Goal: Task Accomplishment & Management: Complete application form

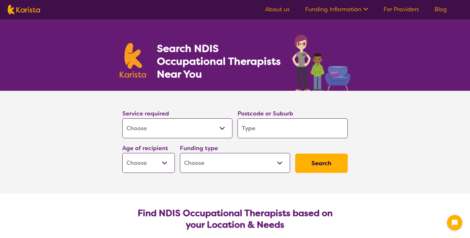
select select "[MEDICAL_DATA]"
click at [265, 124] on input "search" at bounding box center [293, 128] width 110 height 20
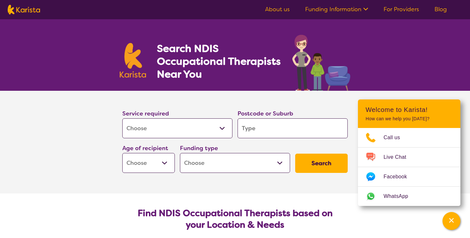
click at [295, 154] on button "Search" at bounding box center [321, 163] width 53 height 19
type input "4"
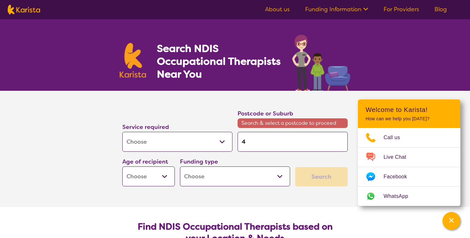
type input "43"
type input "431"
type input "4314"
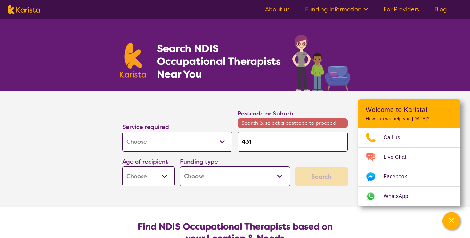
type input "4314"
click at [265, 124] on span "Search & select a postcode to proceed" at bounding box center [293, 123] width 110 height 10
drag, startPoint x: 0, startPoint y: 0, endPoint x: 265, endPoint y: 124, distance: 292.3
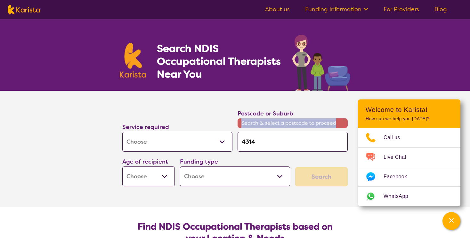
click at [265, 124] on span "Search & select a postcode to proceed" at bounding box center [293, 123] width 110 height 10
click at [260, 139] on input "4314" at bounding box center [293, 142] width 110 height 20
click at [166, 174] on select "Early Childhood - 0 to 9 Child - 10 to 11 Adolescent - 12 to 17 Adult - 18 to 6…" at bounding box center [148, 176] width 53 height 20
select select "AG"
click at [122, 166] on select "Early Childhood - 0 to 9 Child - 10 to 11 Adolescent - 12 to 17 Adult - 18 to 6…" at bounding box center [148, 176] width 53 height 20
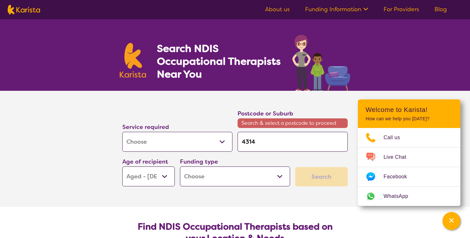
select select "AG"
click at [279, 174] on select "Home Care Package (HCP) National Disability Insurance Scheme (NDIS) I don't know" at bounding box center [235, 176] width 110 height 20
select select "HCP"
click at [180, 166] on select "Home Care Package (HCP) National Disability Insurance Scheme (NDIS) I don't know" at bounding box center [235, 176] width 110 height 20
select select "HCP"
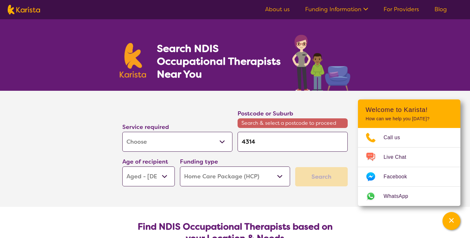
click at [278, 143] on input "4314" at bounding box center [293, 142] width 110 height 20
type input "4314"
type input "4314 B"
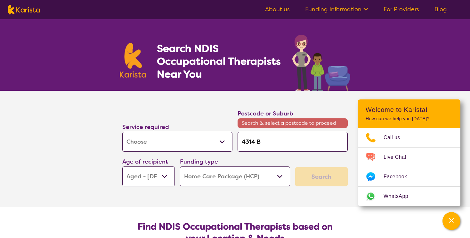
type input "4314 Be"
type input "4314 Ben"
type input "4314 Bena"
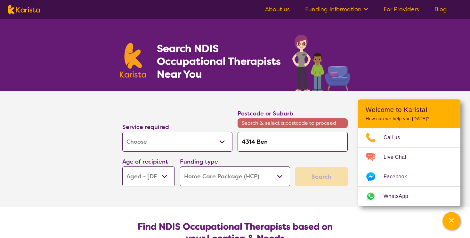
type input "4314 Bena"
type input "4314 Benar"
type input "4314 Benark"
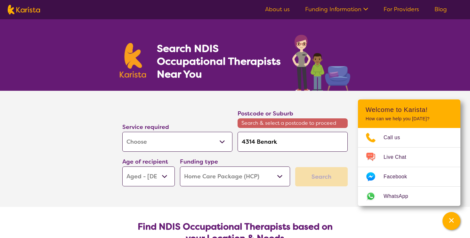
type input "4314 Benarki"
type input "4314 Benarkin"
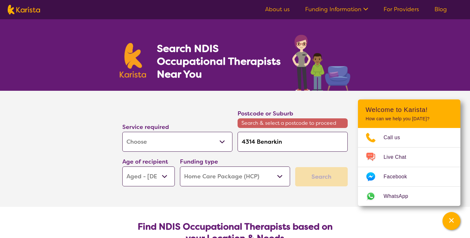
type input "4314 Benarkin"
type input "4314 Benarkin N"
type input "4314 Benarkin No"
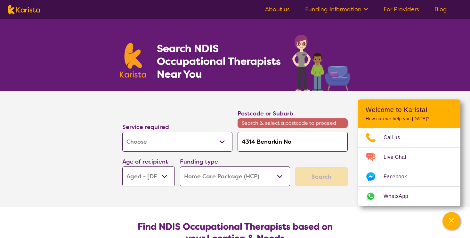
type input "4314 Benarkin Nor"
type input "4314 Benarkin Nort"
type input "[STREET_ADDRESS]"
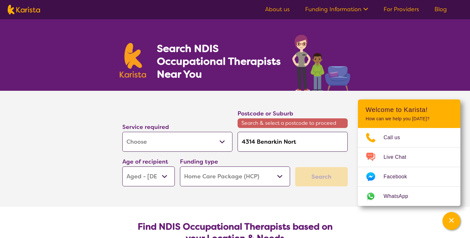
type input "[STREET_ADDRESS]"
click at [302, 141] on input "[STREET_ADDRESS]" at bounding box center [293, 142] width 110 height 20
drag, startPoint x: 302, startPoint y: 141, endPoint x: 309, endPoint y: 141, distance: 6.7
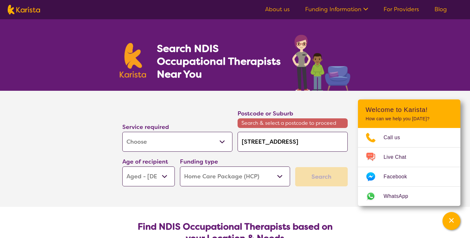
click at [309, 141] on input "[STREET_ADDRESS]" at bounding box center [293, 142] width 110 height 20
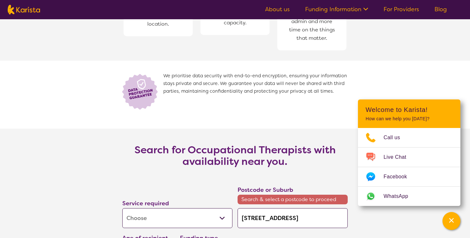
scroll to position [1040, 0]
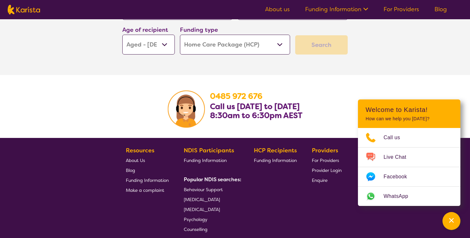
click at [450, 215] on div "Channel Menu" at bounding box center [451, 221] width 13 height 14
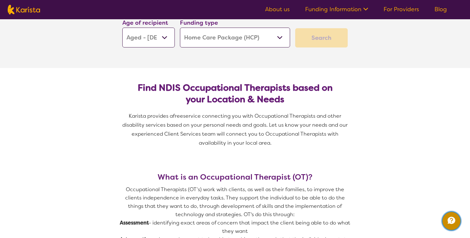
scroll to position [0, 0]
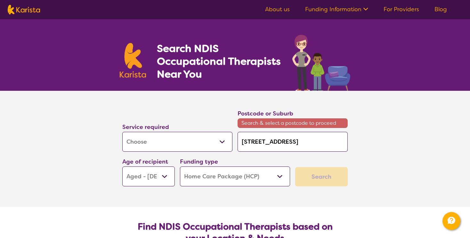
click at [309, 139] on input "[STREET_ADDRESS]" at bounding box center [293, 142] width 110 height 20
type input "4314 Benarkin Nort"
type input "4314 Benarkin Nor"
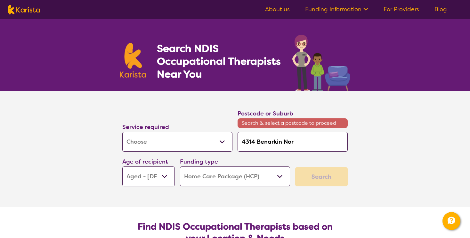
type input "4314 Benarkin No"
type input "4314 Benarkin N"
type input "4314 Benarkin"
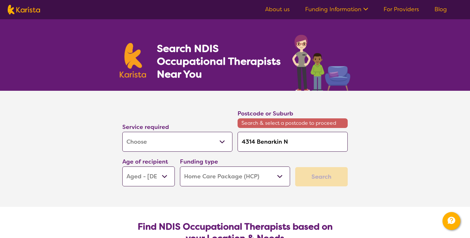
type input "4314 Benarkin"
type input "4314 Benarki"
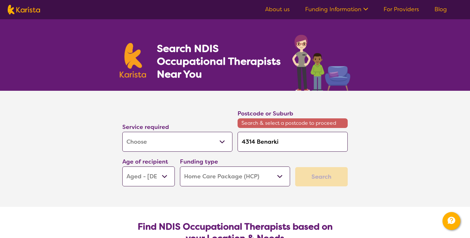
type input "4314 Benark"
type input "4314 Benar"
type input "4314 Bena"
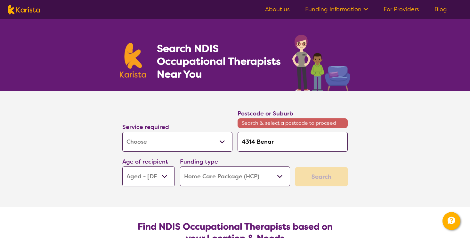
type input "4314 Bena"
type input "4314 Ben"
type input "4314 Be"
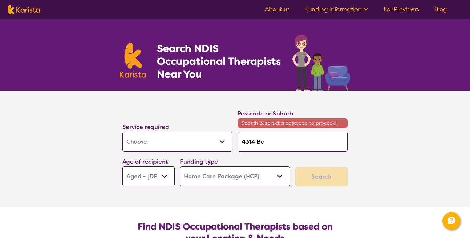
type input "4314 B"
type input "4314"
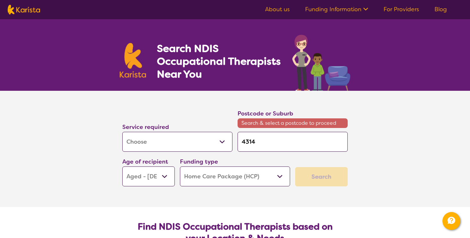
type input "4314"
type input "431"
type input "43"
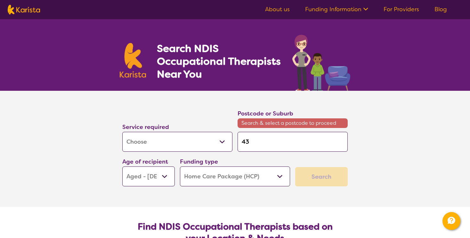
type input "4"
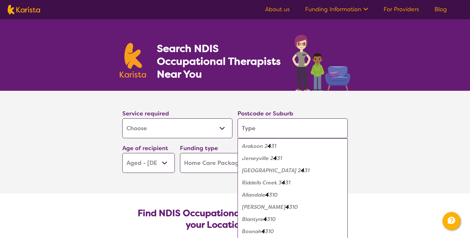
type input "4"
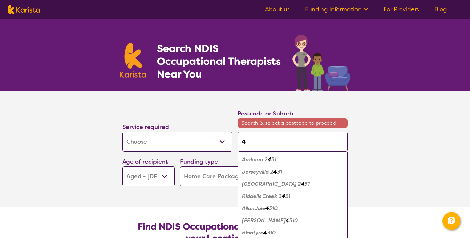
type input "43"
type input "431"
type input "4314"
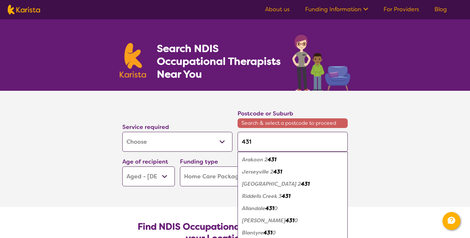
type input "4314"
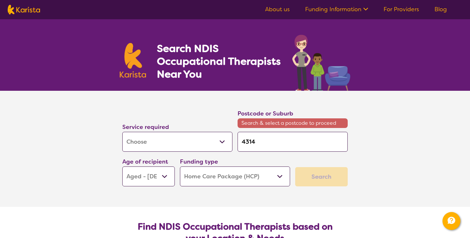
drag, startPoint x: 309, startPoint y: 139, endPoint x: 301, endPoint y: 142, distance: 8.8
click at [301, 142] on input "4314" at bounding box center [293, 142] width 110 height 20
type input "4314"
click at [279, 137] on input "4314" at bounding box center [293, 142] width 110 height 20
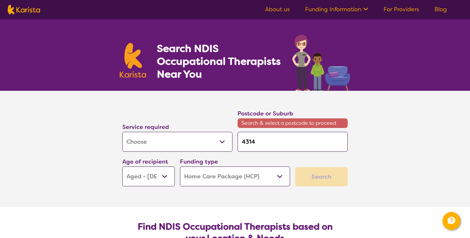
type input "4314 b"
type input "4314 be"
type input "4314 ben"
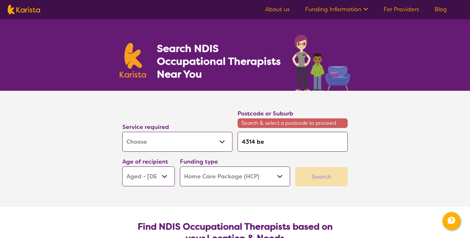
type input "4314 ben"
type input "4314 be"
type input "4314 b"
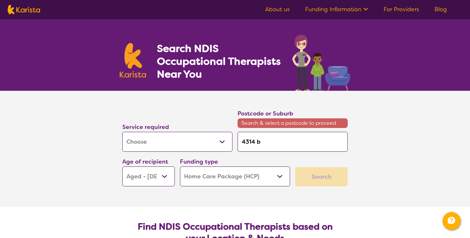
type input "4314"
type input "4314 B"
type input "4314 Be"
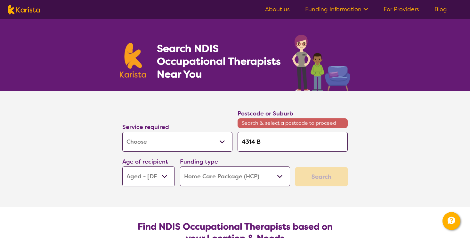
type input "4314 Be"
type input "4314 Ben"
type input "4314 Bena"
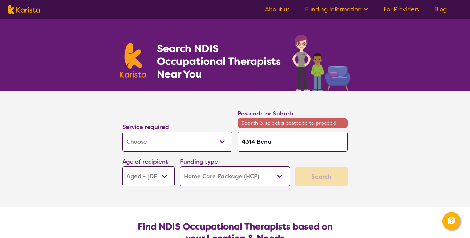
type input "4314 Benar"
type input "4314 Benark"
type input "4314 Benarki"
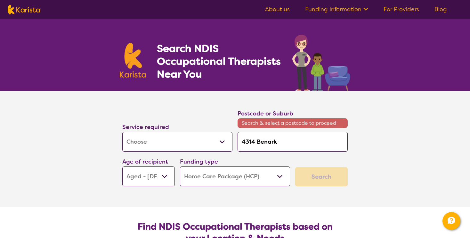
type input "4314 Benarki"
type input "4314 Benarkin"
click at [279, 141] on input "4314 Benarkin" at bounding box center [293, 142] width 110 height 20
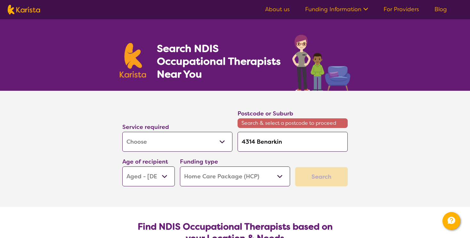
type input "4314"
click at [279, 139] on input "4314" at bounding box center [293, 142] width 110 height 20
type input "4314 B"
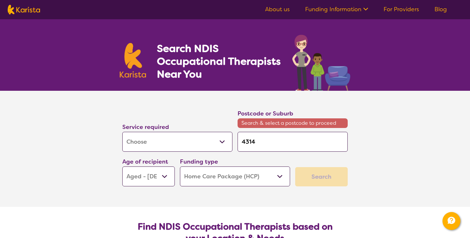
type input "4314 B"
type input "4314 Be"
type input "4314 Ben"
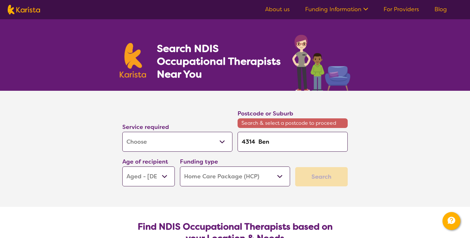
type input "4314 Bena"
type input "4314 Benar"
type input "4314 Benark"
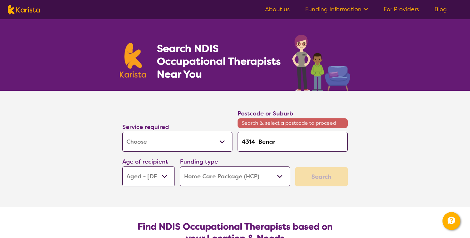
type input "4314 Benark"
type input "4314 Benarki"
type input "4314 Benarkin"
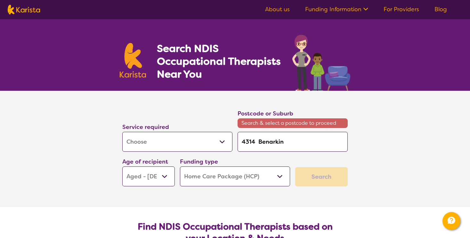
type input "4314 Benarkin"
type input "4314 Benarkin Q"
type input "4314 Benarkin Ql"
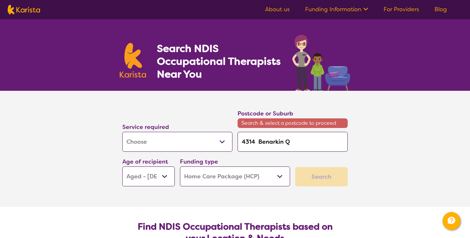
type input "4314 Benarkin Ql"
type input "4314 Benarkin Qld"
click at [318, 172] on div "Search" at bounding box center [321, 176] width 53 height 19
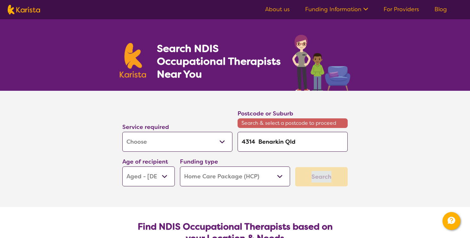
click at [318, 172] on div "Search" at bounding box center [321, 176] width 53 height 19
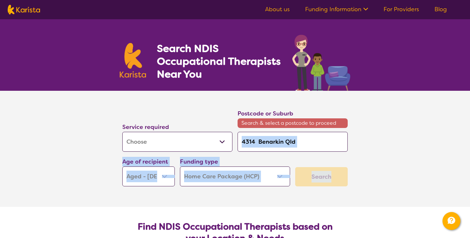
drag, startPoint x: 318, startPoint y: 172, endPoint x: 316, endPoint y: 142, distance: 30.2
click at [316, 142] on div "Service required Allied Health Assistant Assessment ([MEDICAL_DATA] or [MEDICAL…" at bounding box center [235, 147] width 231 height 83
click at [316, 142] on input "4314 Benarkin Qld" at bounding box center [293, 142] width 110 height 20
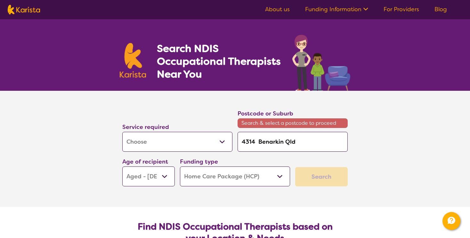
click at [316, 142] on input "4314 Benarkin Qld" at bounding box center [293, 142] width 110 height 20
click at [303, 139] on input "4314 Benarkin Qld" at bounding box center [293, 142] width 110 height 20
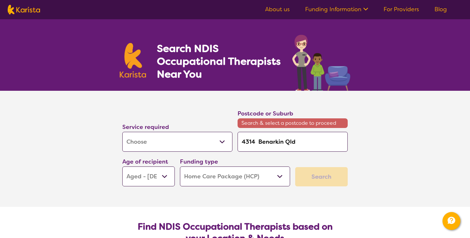
type input "4314 Benarkin Ql"
type input "4314 Benarkin Q"
type input "4314 Benarkin"
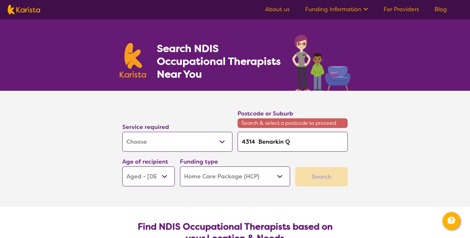
type input "4314 Benarkin"
type input "4314 Benarki"
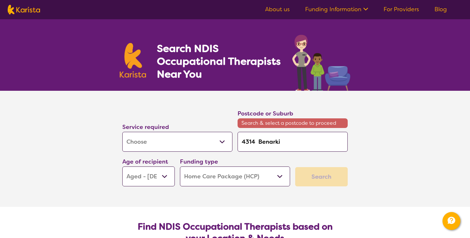
type input "4314 Benark"
type input "4314 Benar"
type input "4314 Bena"
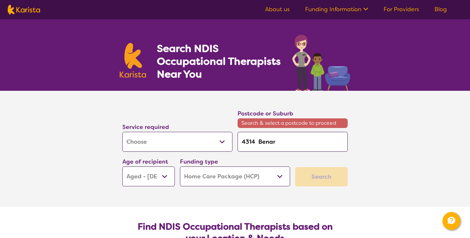
type input "4314 Bena"
type input "4314 Ben"
type input "4314 Be"
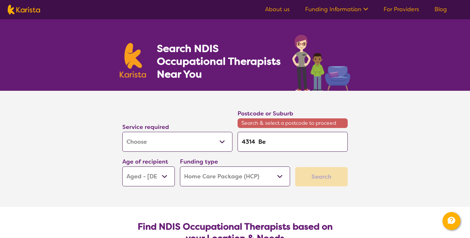
type input "4314 B"
type input "4314"
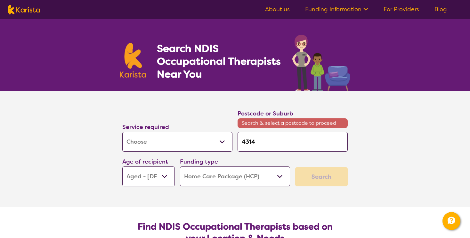
type input "4314"
type input "431"
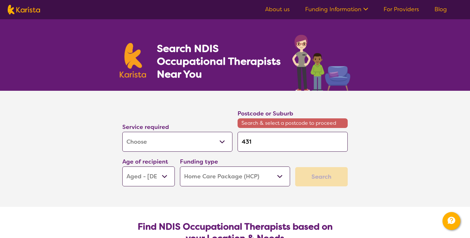
type input "43"
type input "4"
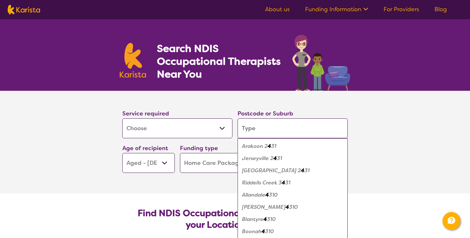
click at [303, 140] on div "Arakoon 2 4 31" at bounding box center [293, 146] width 104 height 12
type input "2431"
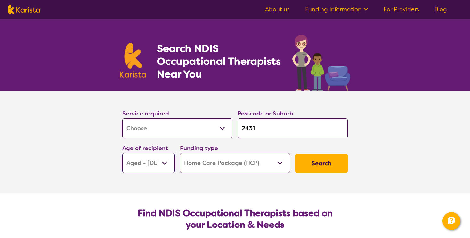
click at [303, 139] on div "Postcode or Suburb 2431" at bounding box center [292, 123] width 115 height 35
click at [287, 127] on input "2431" at bounding box center [293, 128] width 110 height 20
type input "243"
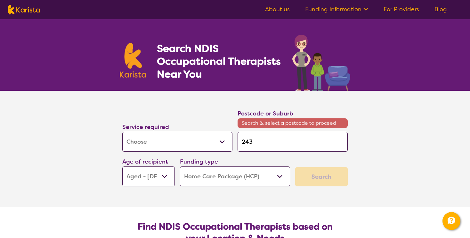
type input "24"
type input "2"
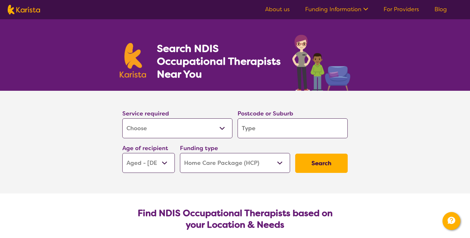
type input "B"
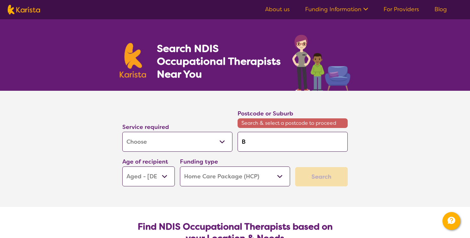
type input "Be"
type input "Ben"
type input "Bena"
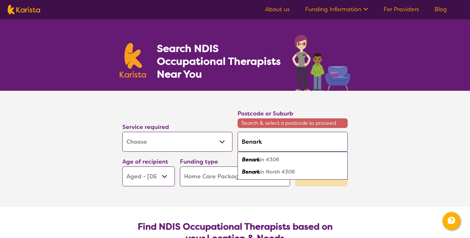
click at [281, 172] on em "in North 4306" at bounding box center [277, 171] width 35 height 7
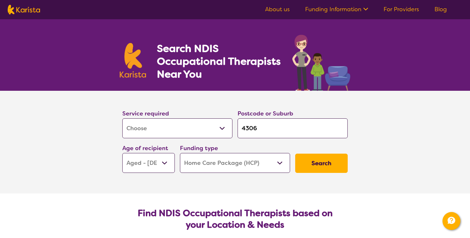
click at [319, 162] on button "Search" at bounding box center [321, 163] width 53 height 19
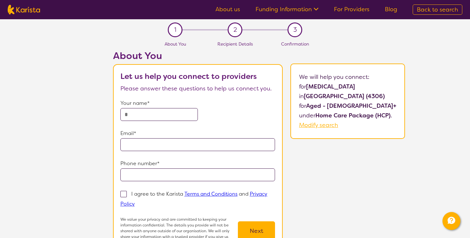
click at [188, 114] on input "text" at bounding box center [160, 114] width 78 height 13
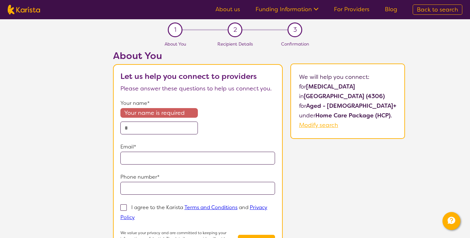
click at [198, 98] on section "Let us help you connect to providers Please answer these questions to help us c…" at bounding box center [198, 167] width 170 height 207
click at [136, 129] on input "text" at bounding box center [160, 127] width 78 height 13
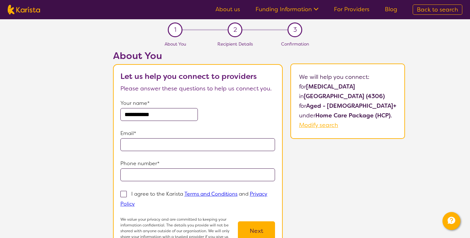
click at [133, 145] on input "email" at bounding box center [198, 144] width 155 height 13
click at [126, 192] on span at bounding box center [124, 194] width 6 height 6
click at [135, 201] on input "I agree to the Karista Terms and Conditions and Privacy Policy" at bounding box center [137, 203] width 4 height 4
click at [261, 227] on button "Next" at bounding box center [256, 230] width 37 height 19
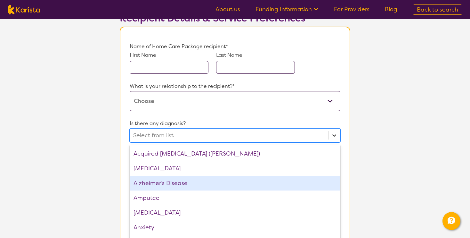
scroll to position [58, 0]
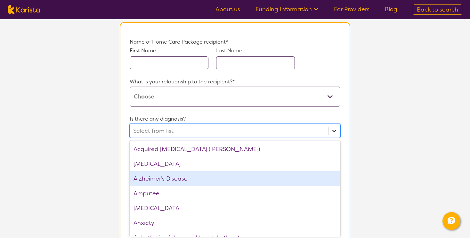
click at [334, 138] on div "option Alzheimer’s Disease focused, 3 of 75. 75 results available. Use Up and D…" at bounding box center [235, 131] width 211 height 14
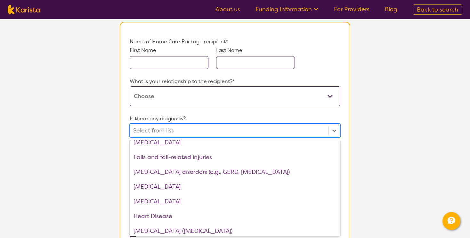
scroll to position [420, 0]
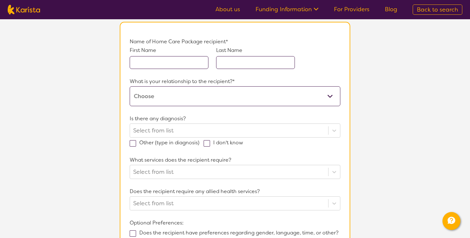
click at [398, 156] on section "L About You 2 Recipient Details 3 Confirmation Recipient Details & Service Pref…" at bounding box center [235, 154] width 470 height 384
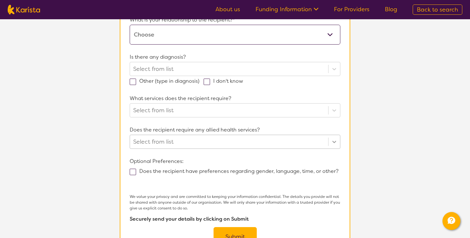
click at [333, 149] on div "Select from list" at bounding box center [235, 142] width 211 height 14
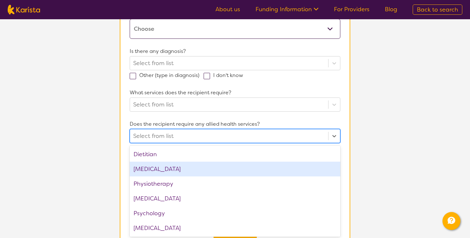
click at [210, 168] on div "[MEDICAL_DATA]" at bounding box center [235, 169] width 211 height 15
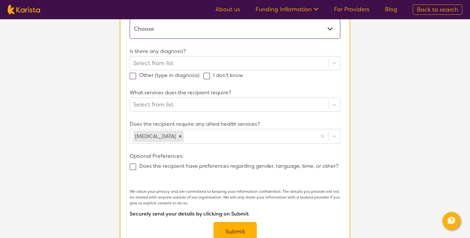
click at [386, 176] on section "L About You 2 Recipient Details 3 Confirmation Recipient Details & Service Pref…" at bounding box center [235, 86] width 470 height 385
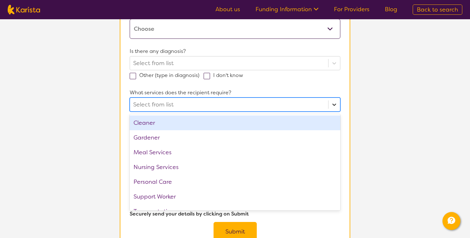
click at [334, 104] on icon at bounding box center [335, 105] width 4 height 2
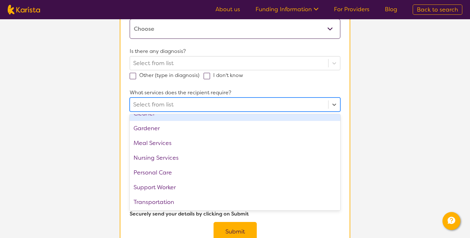
scroll to position [9, 0]
